Goal: Navigation & Orientation: Find specific page/section

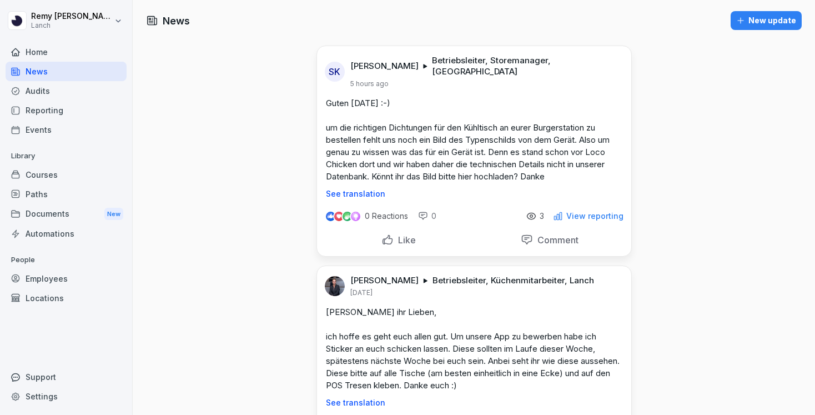
click at [750, 20] on div "New update" at bounding box center [766, 20] width 60 height 12
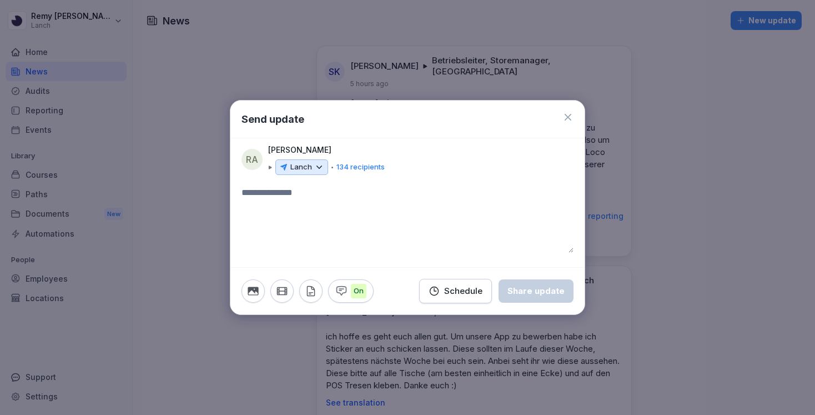
click at [312, 166] on div "Lanch" at bounding box center [301, 167] width 53 height 16
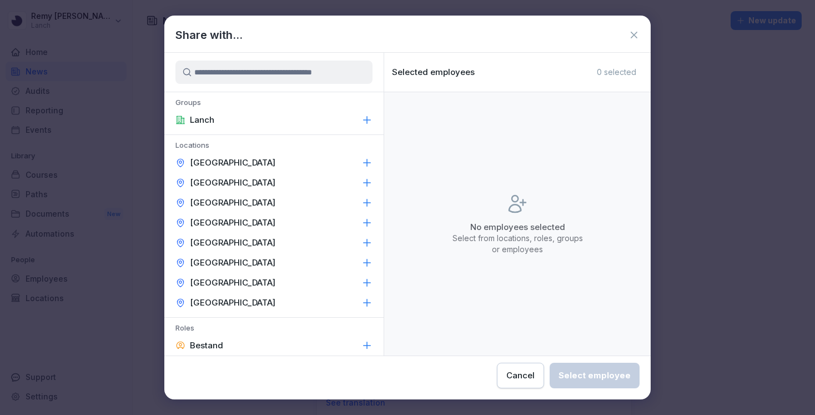
click at [637, 33] on icon at bounding box center [634, 34] width 11 height 11
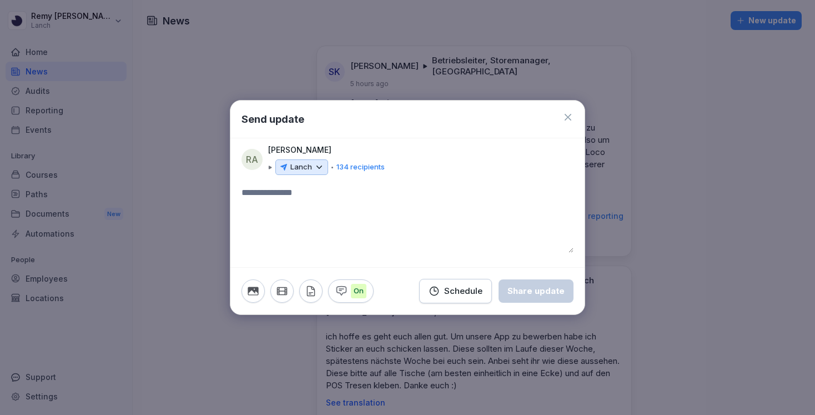
click at [317, 164] on icon at bounding box center [319, 167] width 10 height 10
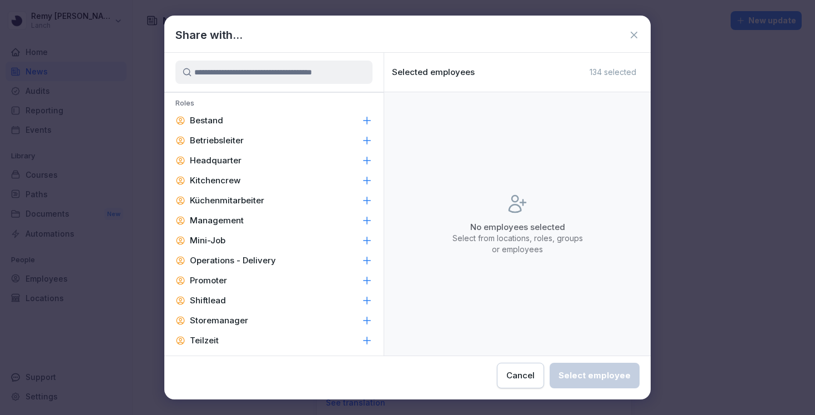
scroll to position [224, 0]
click at [632, 27] on div "Share with..." at bounding box center [407, 35] width 486 height 17
click at [633, 33] on icon at bounding box center [634, 34] width 11 height 11
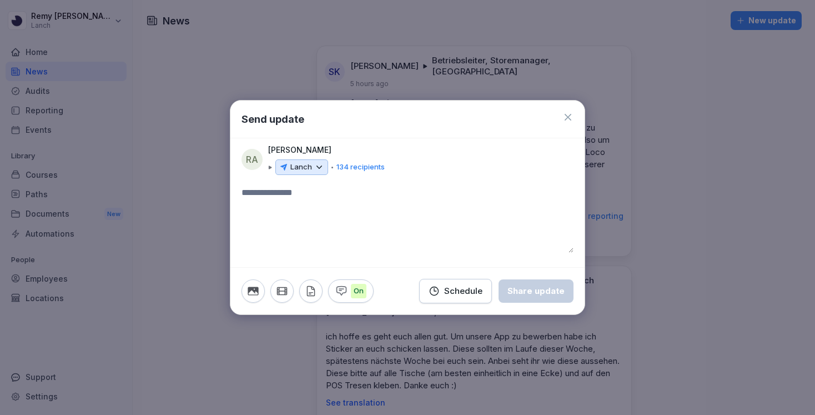
click at [569, 115] on icon at bounding box center [568, 117] width 7 height 7
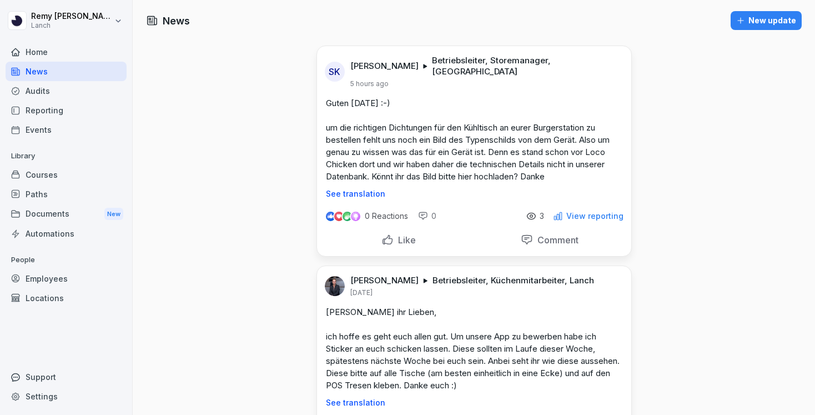
click at [73, 199] on div "Paths" at bounding box center [66, 193] width 121 height 19
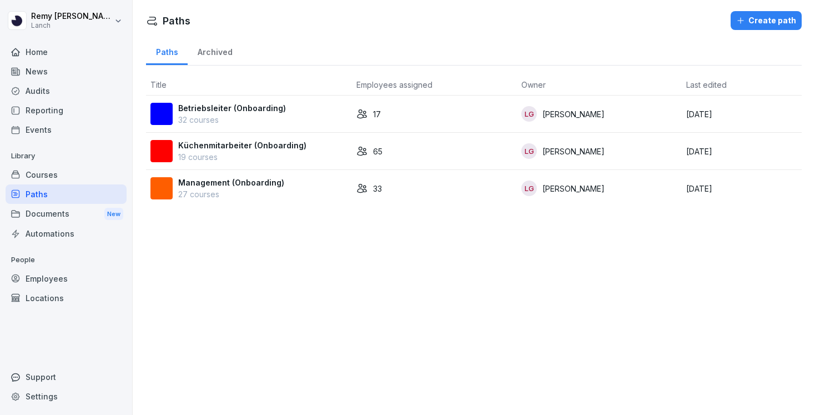
click at [59, 65] on div "News" at bounding box center [66, 71] width 121 height 19
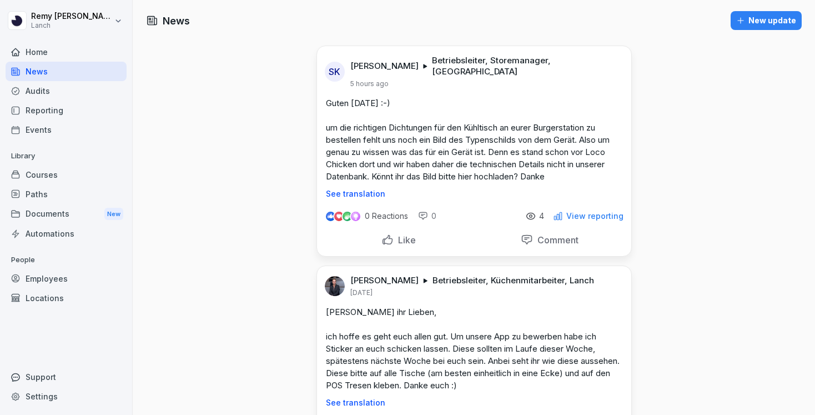
click at [774, 21] on div "New update" at bounding box center [766, 20] width 60 height 12
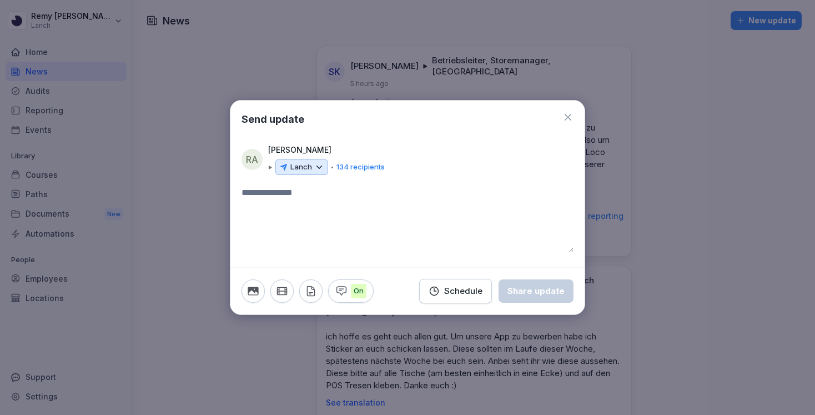
click at [321, 165] on icon at bounding box center [319, 167] width 10 height 10
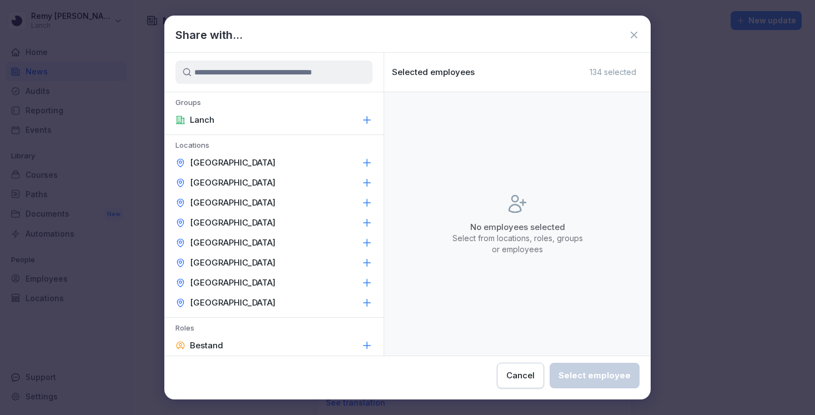
click at [635, 31] on icon at bounding box center [634, 34] width 11 height 11
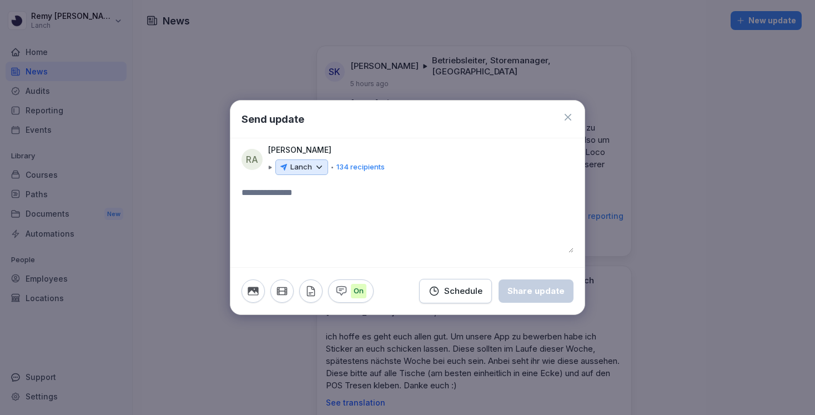
click at [319, 171] on icon at bounding box center [319, 167] width 10 height 10
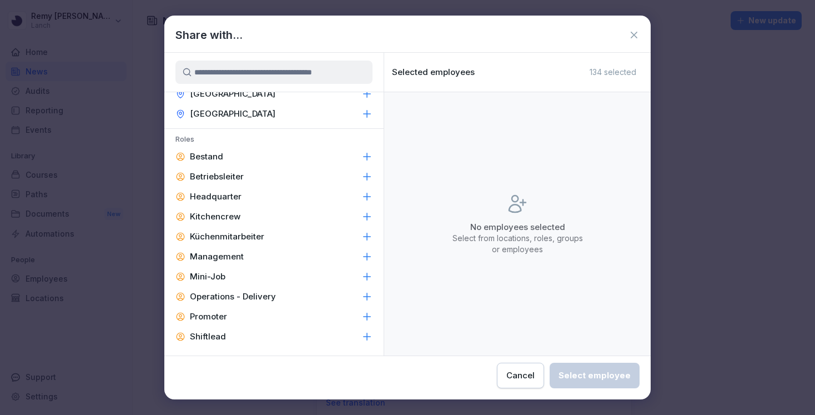
scroll to position [189, 0]
click at [636, 32] on icon at bounding box center [634, 34] width 11 height 11
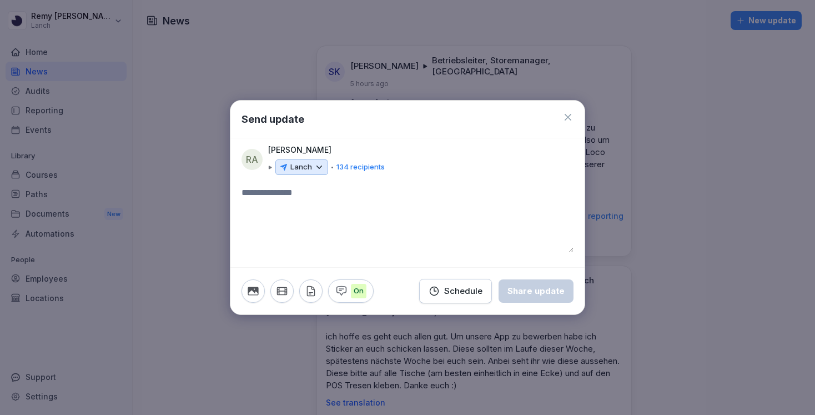
click at [567, 114] on icon at bounding box center [567, 117] width 11 height 11
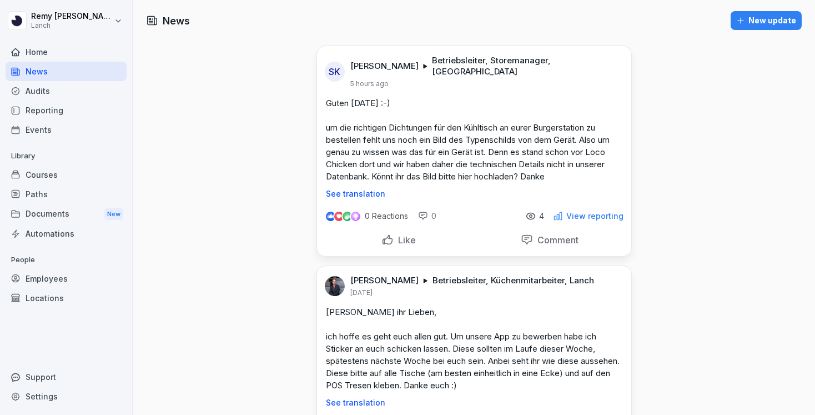
click at [41, 189] on div "Paths" at bounding box center [66, 193] width 121 height 19
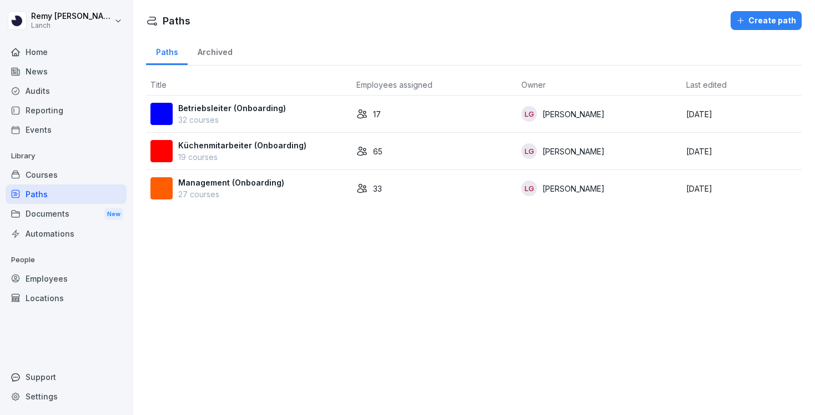
click at [26, 67] on div "News" at bounding box center [66, 71] width 121 height 19
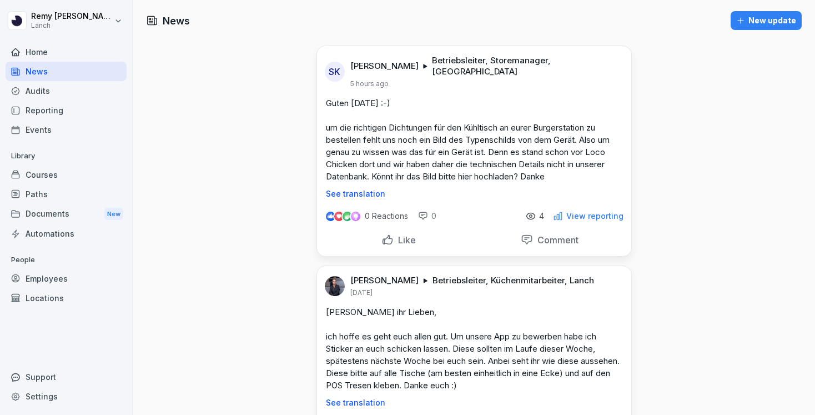
click at [757, 21] on div "New update" at bounding box center [766, 20] width 60 height 12
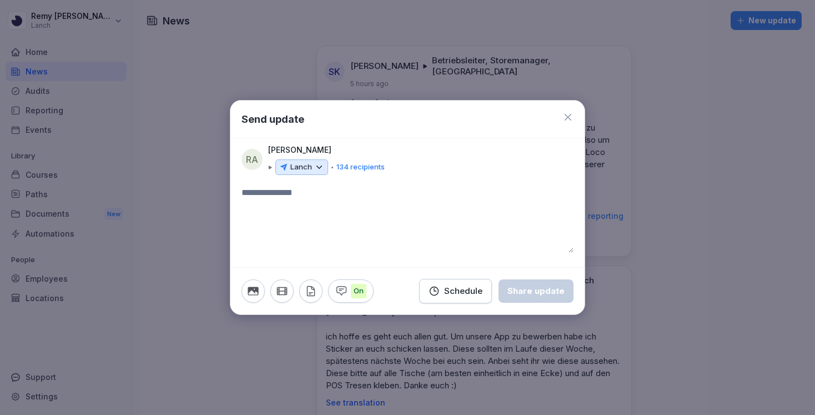
click at [569, 119] on icon at bounding box center [567, 117] width 11 height 11
